Goal: Transaction & Acquisition: Purchase product/service

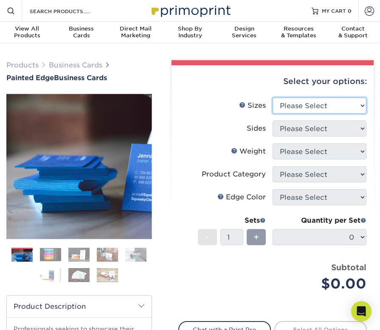
select select "2.00x3.50"
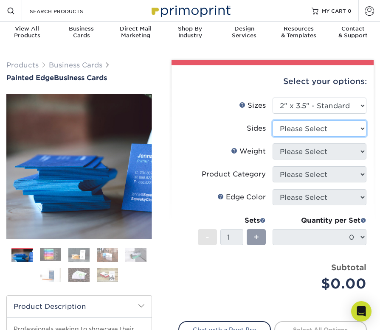
select select "13abbda7-1d64-4f25-8bb2-c179b224825d"
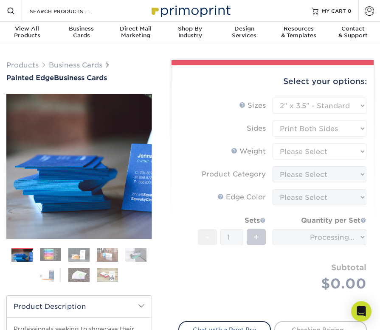
click at [331, 148] on form "Sizes Help Sizes Please Select 2" x 3.5" - Standard 2.125" x 3.375" - European …" at bounding box center [272, 205] width 189 height 214
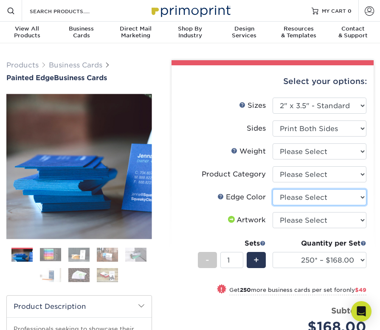
select select "8edf2e46-2dbb-4a7c-bc5c-20ba781fe219"
click at [57, 254] on img at bounding box center [50, 254] width 21 height 13
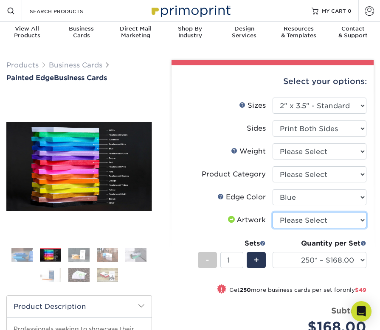
select select "upload"
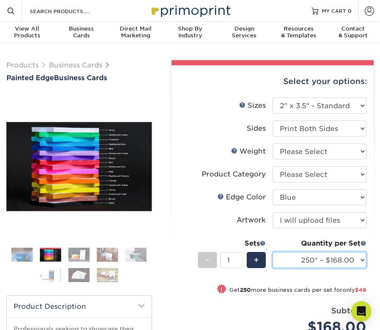
select select "500* – $217.00"
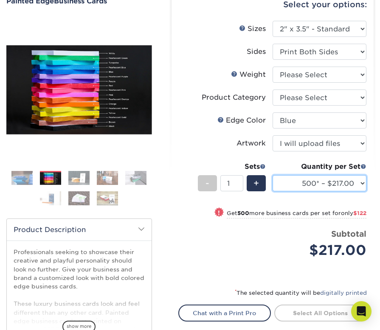
scroll to position [68, 0]
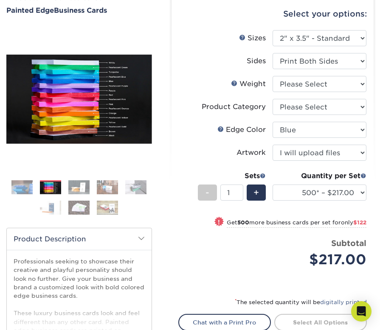
click at [82, 210] on img at bounding box center [78, 207] width 21 height 15
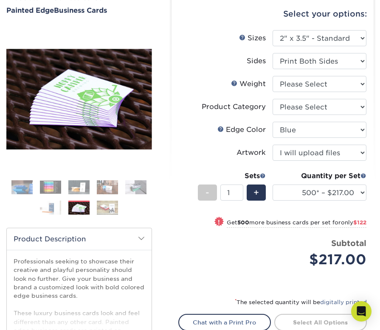
click at [110, 211] on img at bounding box center [107, 207] width 21 height 15
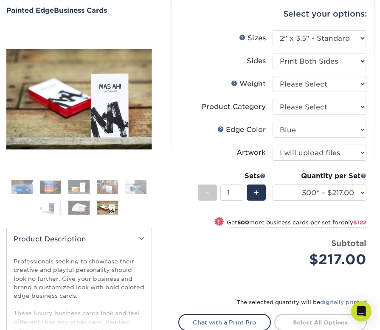
click at [60, 210] on img at bounding box center [50, 207] width 21 height 15
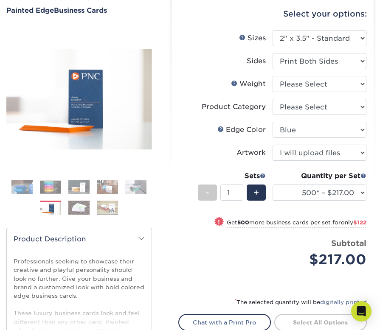
click at [100, 186] on img at bounding box center [107, 187] width 21 height 15
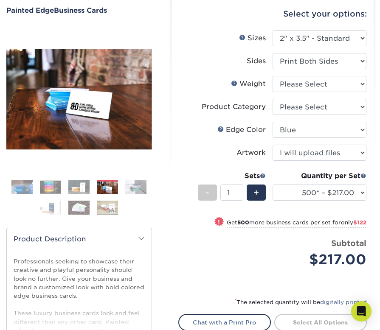
click at [134, 185] on img at bounding box center [135, 187] width 21 height 15
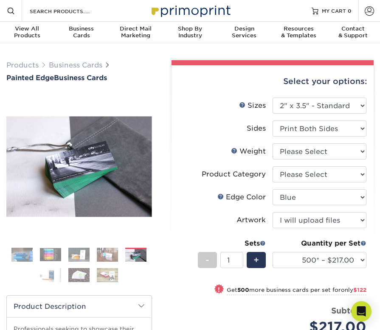
scroll to position [0, 0]
select select "32PTUC"
select select "-1"
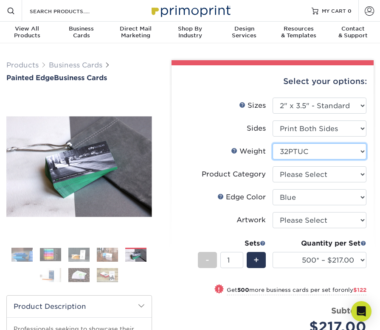
select select "-1"
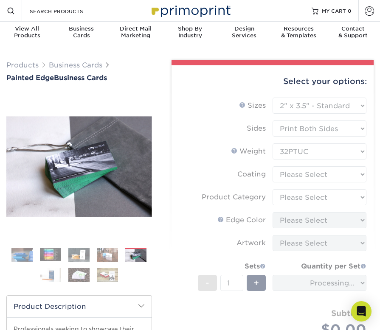
click at [318, 170] on form "Sizes Help Sizes Please Select 2" x 3.5" - Standard 2.125" x 3.375" - European …" at bounding box center [272, 227] width 189 height 259
